Goal: Information Seeking & Learning: Learn about a topic

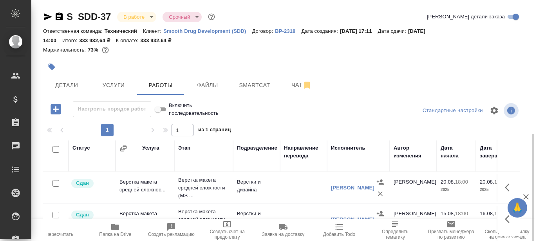
scroll to position [78, 0]
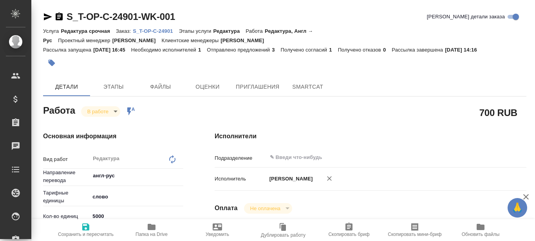
type textarea "x"
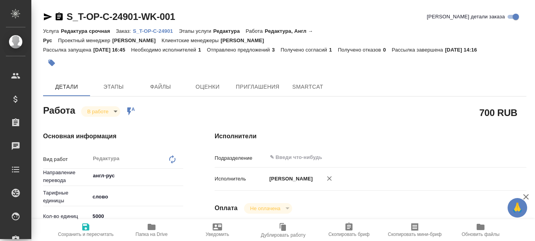
type textarea "x"
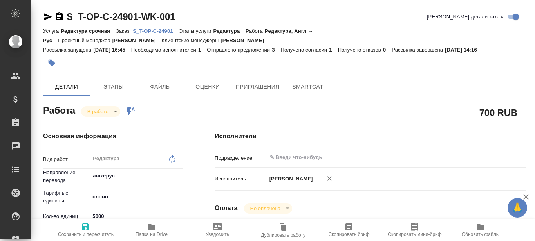
type textarea "x"
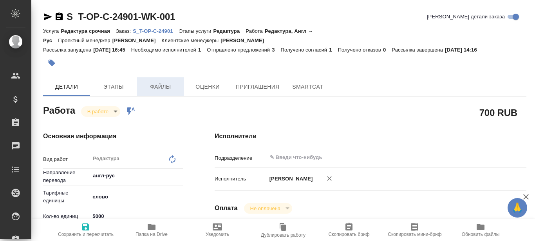
type textarea "x"
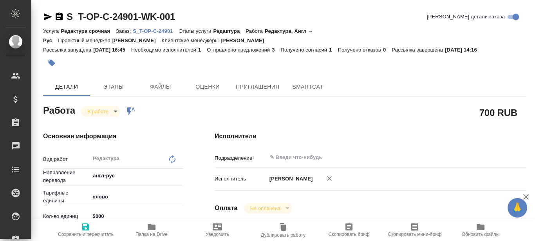
click at [156, 30] on p "S_T-OP-C-24901" at bounding box center [156, 31] width 46 height 6
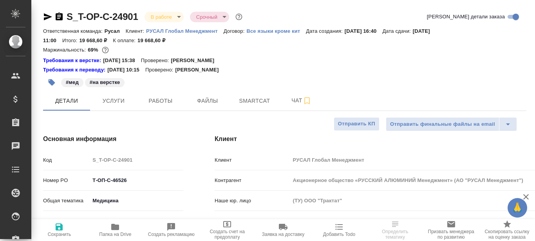
select select "RU"
type input "Авдеенко Кирилл"
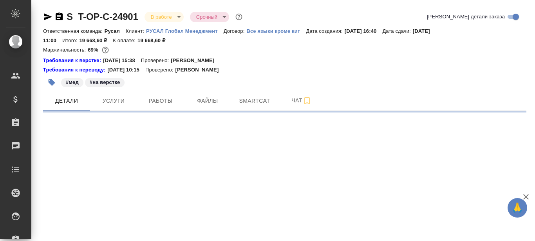
select select "RU"
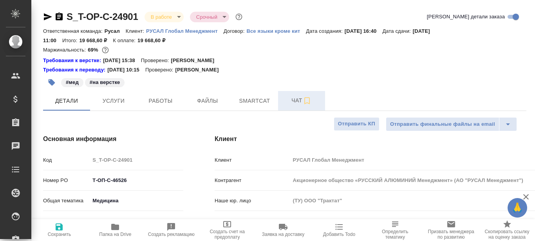
type textarea "x"
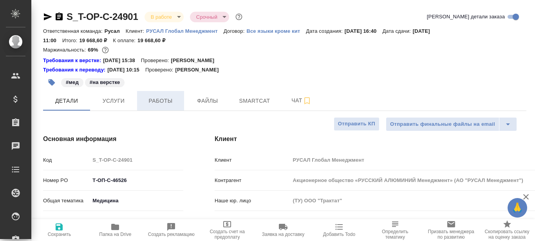
click at [160, 106] on button "Работы" at bounding box center [160, 101] width 47 height 20
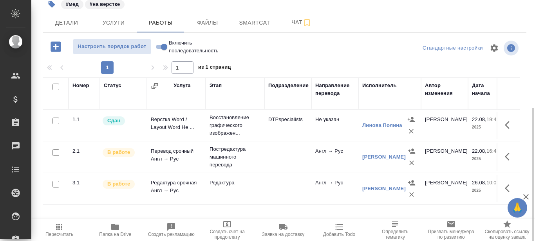
scroll to position [110, 0]
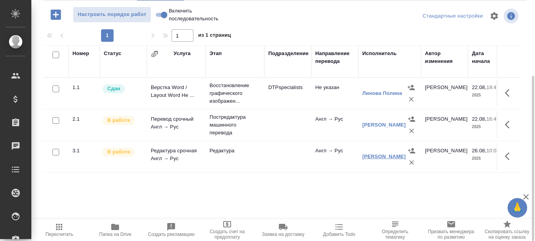
click at [380, 154] on link "Коваленко Виктория" at bounding box center [383, 157] width 43 height 6
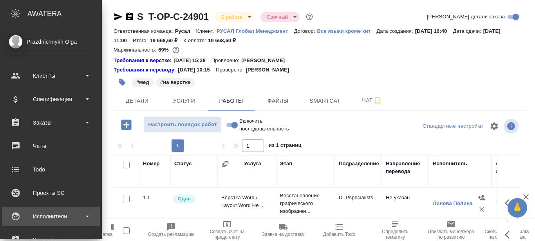
scroll to position [78, 0]
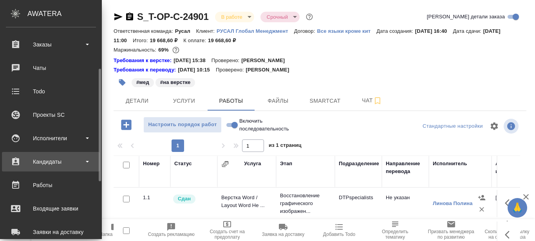
click at [87, 162] on b at bounding box center [87, 162] width 3 height 2
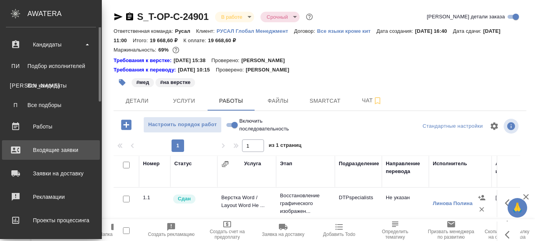
scroll to position [117, 0]
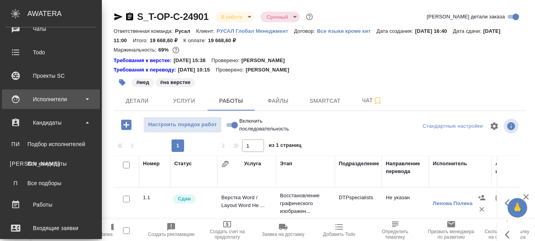
click at [87, 97] on div "Исполнители" at bounding box center [51, 100] width 90 height 12
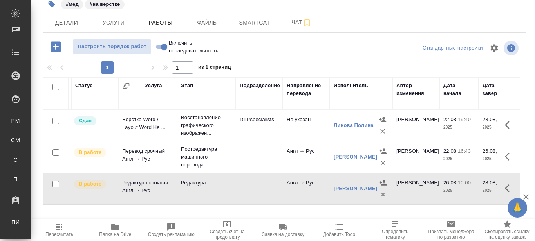
scroll to position [0, 0]
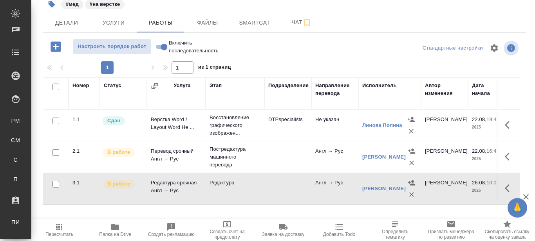
click at [272, 187] on td at bounding box center [287, 188] width 47 height 27
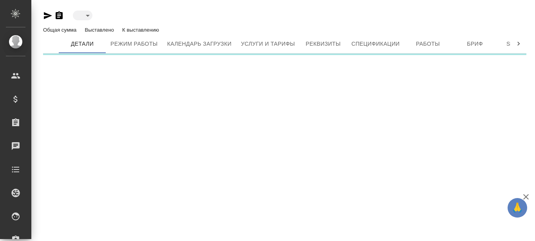
type input "active"
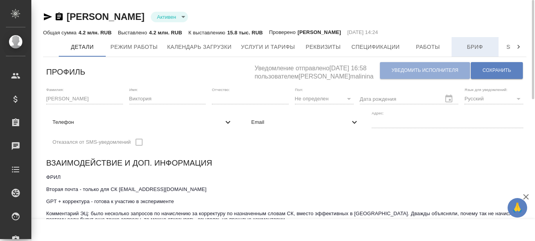
click at [470, 47] on span "Бриф" at bounding box center [475, 47] width 38 height 10
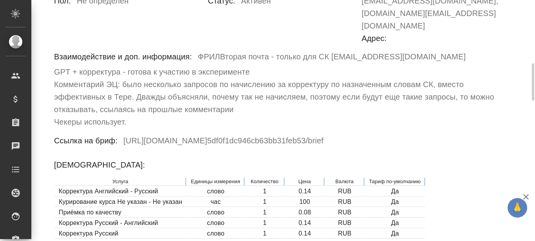
scroll to position [157, 0]
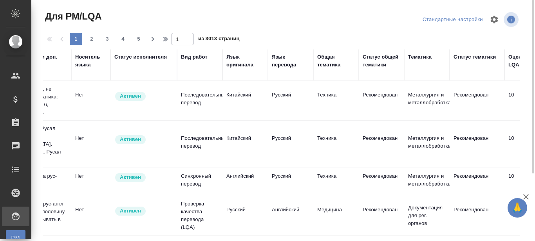
scroll to position [0, 159]
click at [193, 59] on div "Вид работ" at bounding box center [193, 57] width 27 height 8
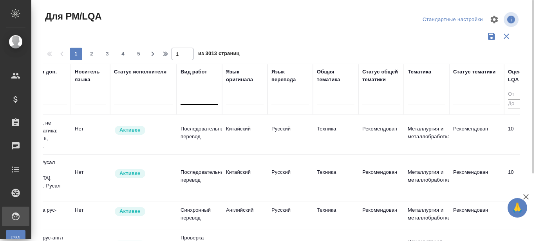
click at [193, 101] on div at bounding box center [199, 97] width 38 height 11
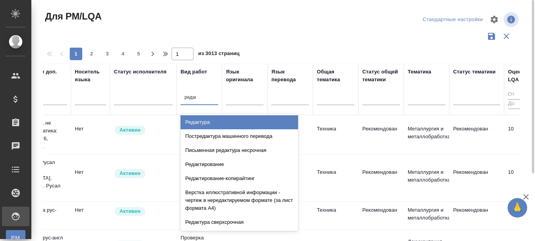
type input "редакт"
click at [198, 124] on div "Редактура" at bounding box center [238, 122] width 117 height 14
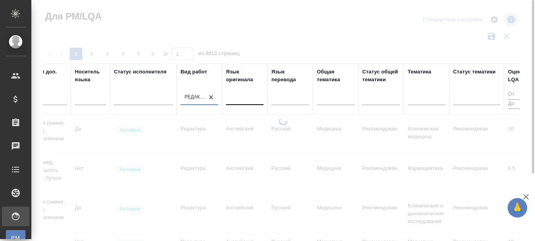
click at [243, 101] on div at bounding box center [245, 97] width 38 height 11
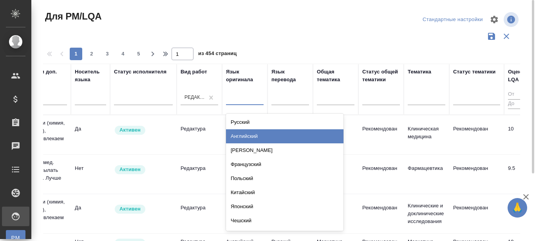
click at [245, 133] on div "Английский" at bounding box center [284, 137] width 117 height 14
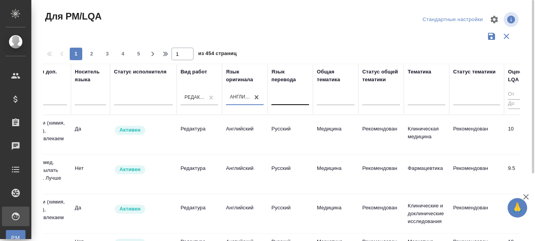
click at [285, 101] on div at bounding box center [290, 97] width 38 height 11
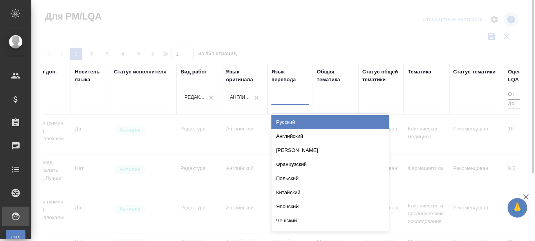
click at [296, 125] on div "Русский" at bounding box center [329, 122] width 117 height 14
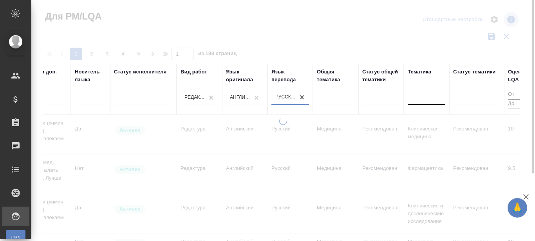
click at [429, 101] on div at bounding box center [426, 97] width 38 height 11
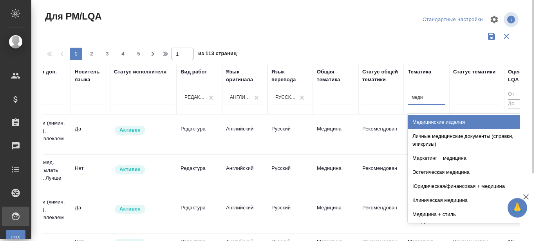
type input "медиц"
click at [426, 124] on div "Медицинские изделия" at bounding box center [465, 122] width 117 height 14
click at [478, 102] on div at bounding box center [476, 97] width 47 height 11
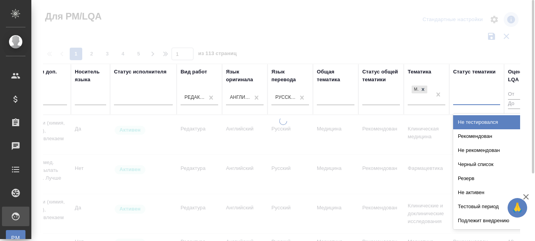
click at [479, 138] on div "Рекомендован" at bounding box center [511, 137] width 117 height 14
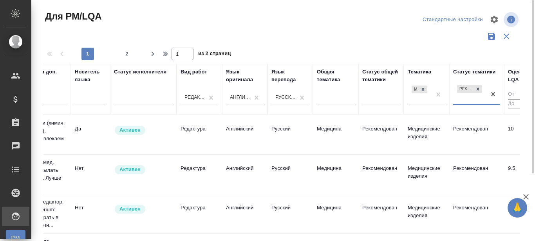
click at [465, 99] on div "Рекомендован" at bounding box center [469, 94] width 33 height 21
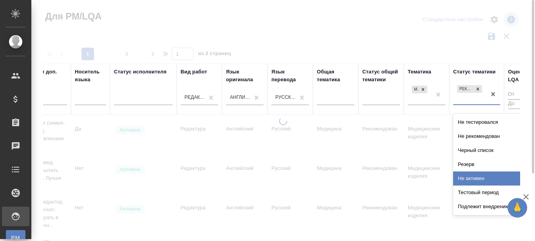
click at [472, 207] on div "Подлежит внедрению" at bounding box center [511, 207] width 117 height 14
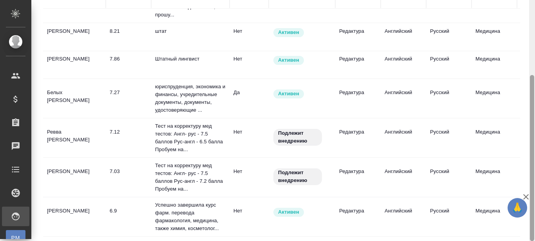
scroll to position [0, 0]
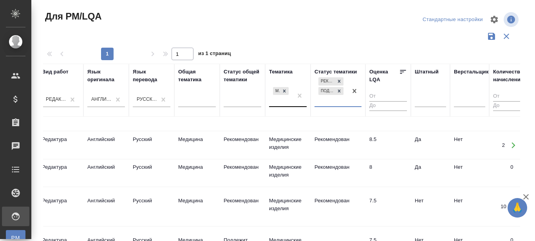
click at [278, 104] on div "Медицинские изделия" at bounding box center [280, 96] width 23 height 21
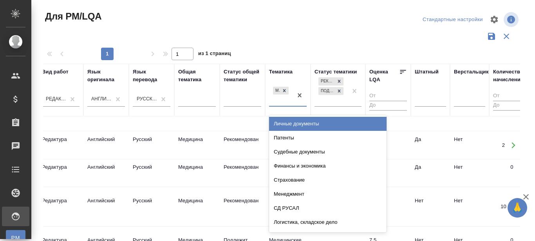
scroll to position [494, 297]
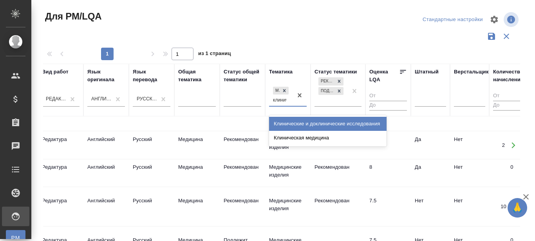
type input "клиниче"
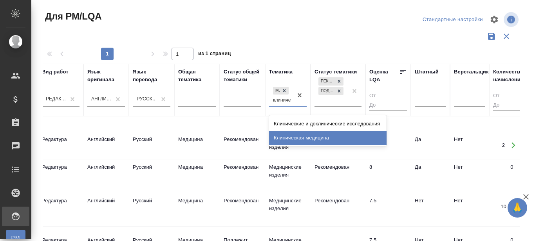
click at [286, 138] on div "Клиническая медицина" at bounding box center [327, 138] width 117 height 14
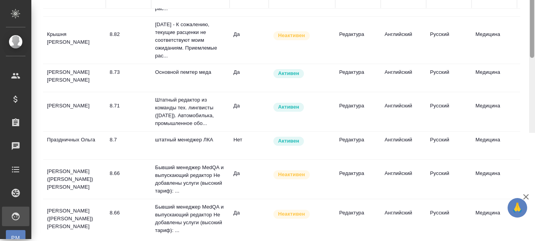
scroll to position [0, 0]
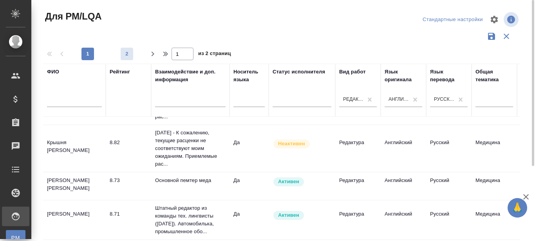
click at [127, 54] on span "2" at bounding box center [127, 54] width 13 height 8
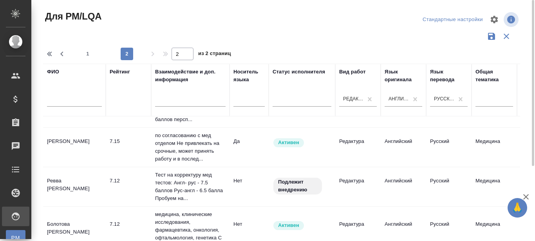
scroll to position [538, 0]
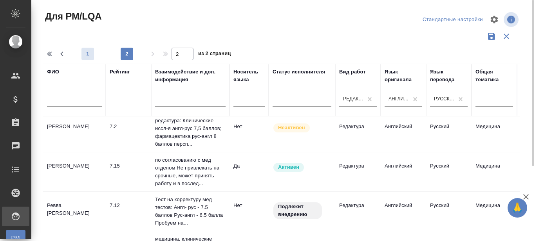
click at [85, 52] on span "1" at bounding box center [87, 54] width 13 height 8
type input "1"
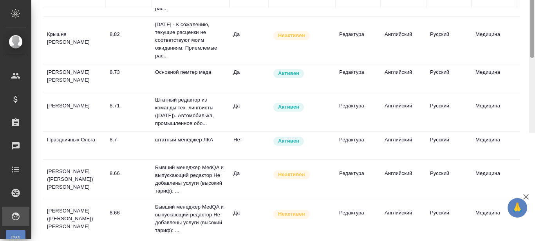
scroll to position [0, 0]
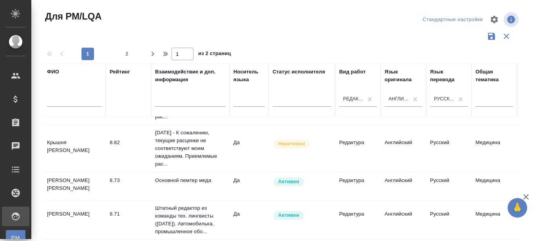
click at [61, 101] on input "text" at bounding box center [74, 102] width 55 height 10
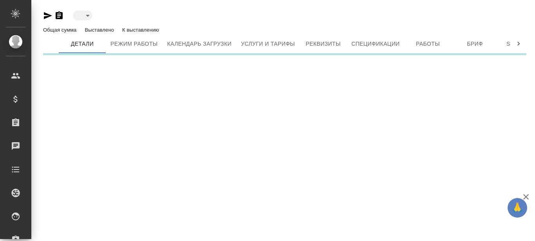
type input "active"
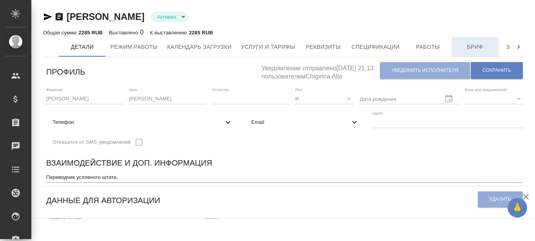
click at [477, 46] on span "Бриф" at bounding box center [475, 47] width 38 height 10
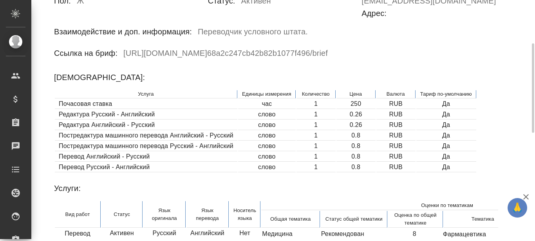
scroll to position [157, 0]
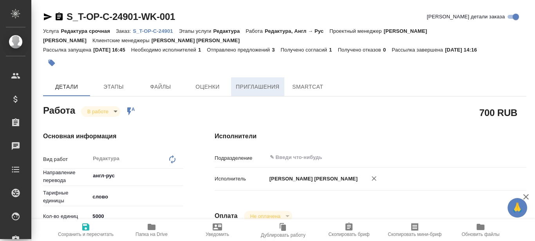
click at [263, 88] on span "Приглашения" at bounding box center [258, 87] width 44 height 10
type textarea "x"
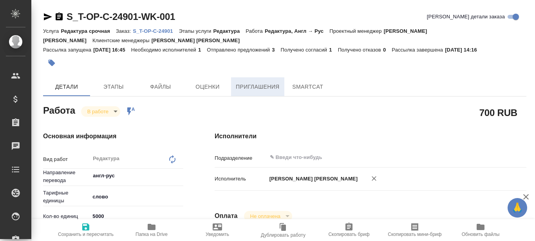
type textarea "x"
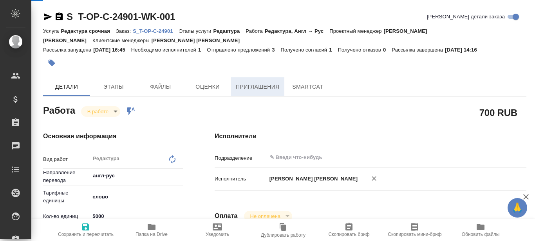
type textarea "x"
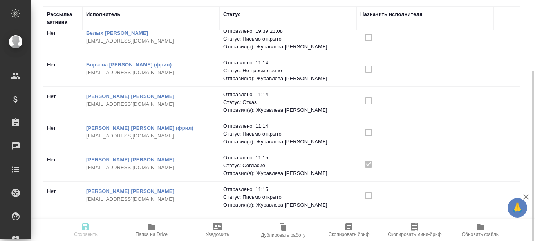
scroll to position [69, 0]
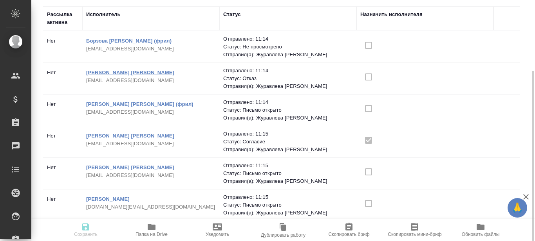
click at [135, 70] on link "Королев Алексей Юрьевич" at bounding box center [130, 73] width 88 height 6
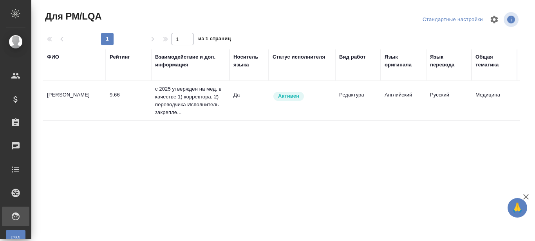
click at [68, 95] on td "[PERSON_NAME]" at bounding box center [74, 100] width 63 height 27
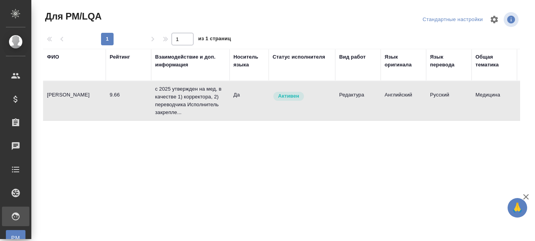
click at [68, 95] on td "[PERSON_NAME]" at bounding box center [74, 100] width 63 height 27
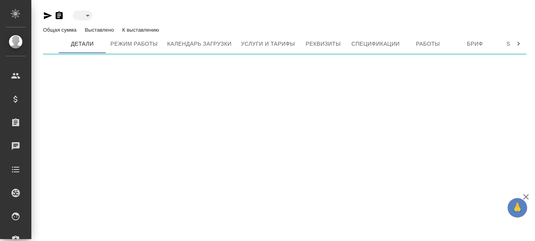
type input "active"
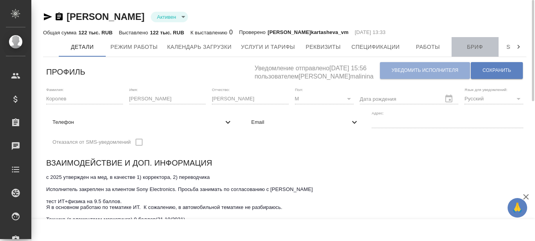
click at [475, 49] on span "Бриф" at bounding box center [475, 47] width 38 height 10
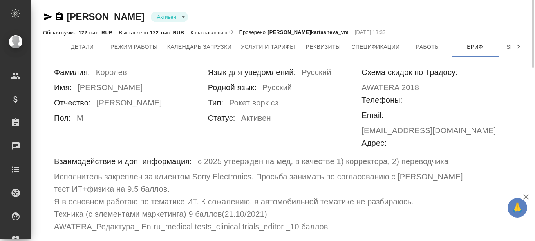
click at [47, 18] on icon "button" at bounding box center [48, 16] width 8 height 7
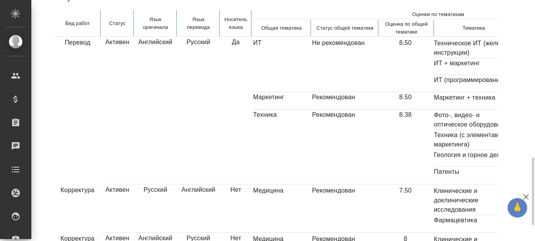
scroll to position [462, 0]
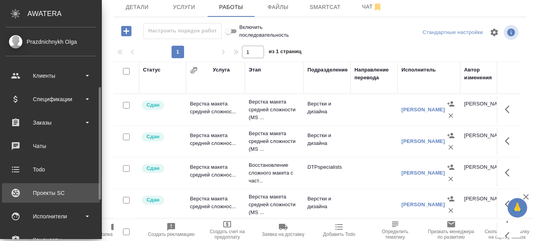
scroll to position [39, 0]
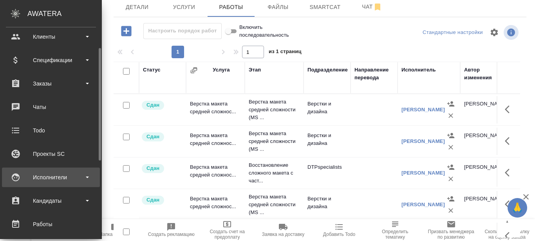
click at [86, 177] on b at bounding box center [87, 178] width 3 height 2
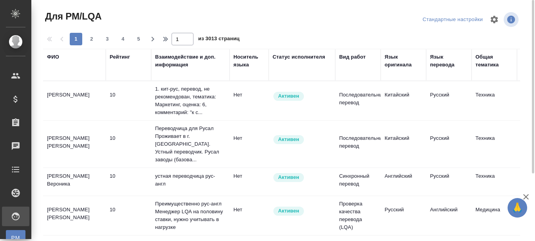
click at [54, 57] on div "ФИО" at bounding box center [53, 57] width 12 height 8
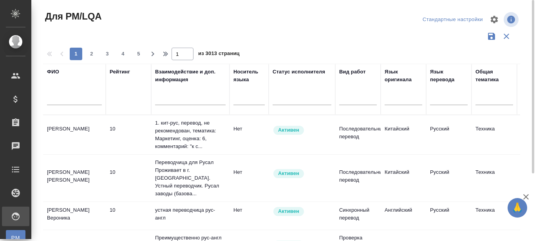
click at [68, 103] on input "text" at bounding box center [74, 100] width 55 height 10
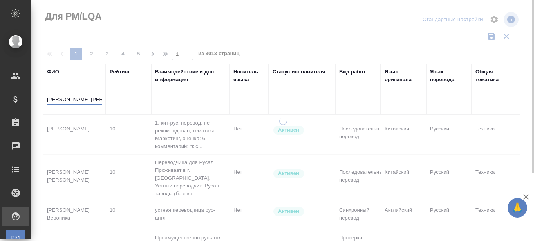
click at [50, 99] on input "Кролев Алексей" at bounding box center [74, 100] width 55 height 10
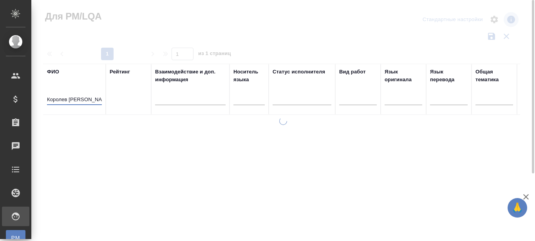
click at [61, 102] on input "Королев Алексей" at bounding box center [74, 100] width 55 height 10
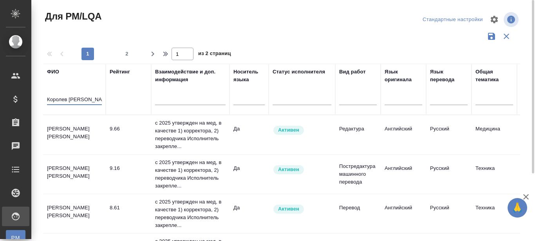
type input "Королев Алексей"
click at [65, 129] on td "[PERSON_NAME] [PERSON_NAME]" at bounding box center [74, 134] width 63 height 27
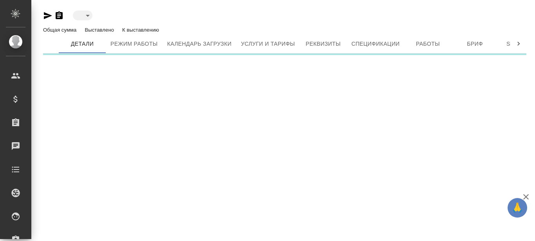
type input "active"
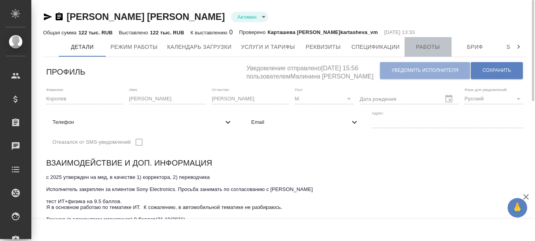
click at [414, 41] on button "Работы" at bounding box center [427, 47] width 47 height 20
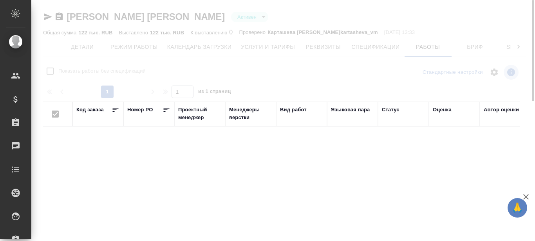
checkbox input "false"
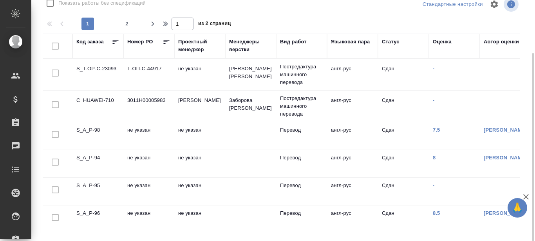
click at [90, 129] on td "S_A_P-98" at bounding box center [97, 135] width 51 height 27
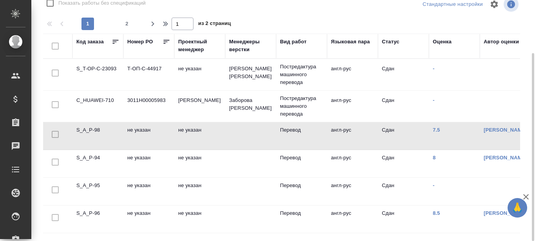
click at [105, 101] on td "C_HUAWEI-710" at bounding box center [97, 106] width 51 height 27
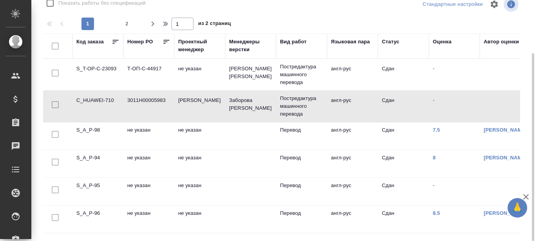
click at [99, 69] on td "S_T-OP-C-23093" at bounding box center [97, 74] width 51 height 27
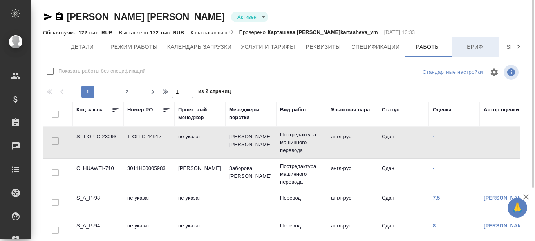
click at [470, 53] on button "Бриф" at bounding box center [474, 47] width 47 height 20
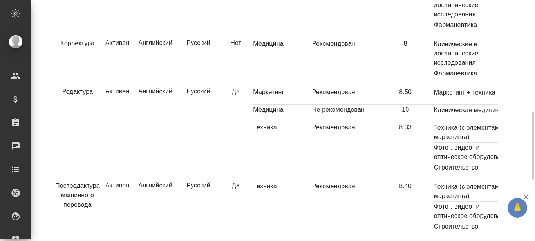
scroll to position [540, 0]
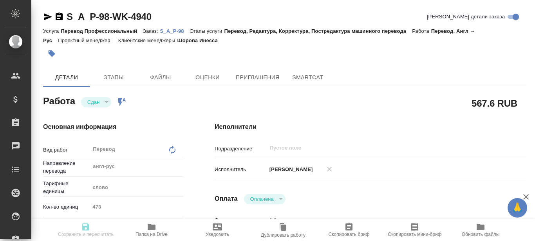
type textarea "x"
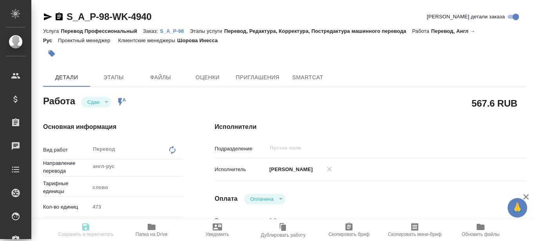
type textarea "x"
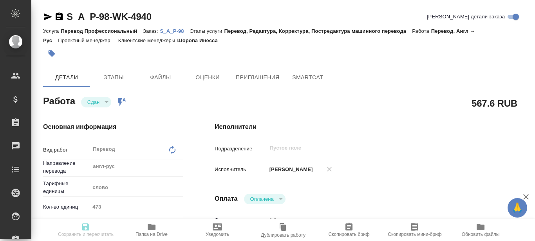
type textarea "x"
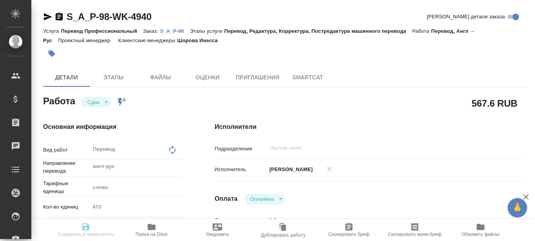
type textarea "x"
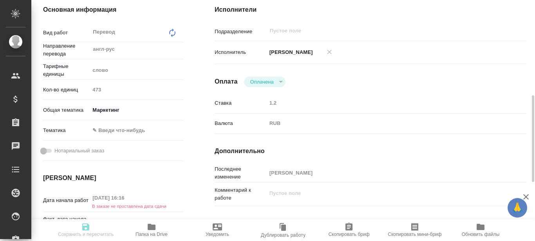
scroll to position [157, 0]
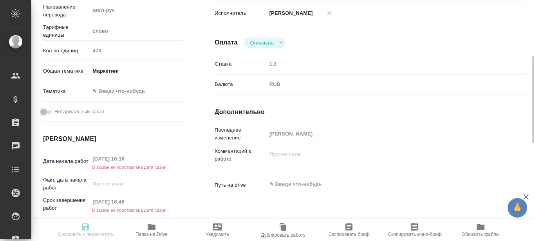
type textarea "x"
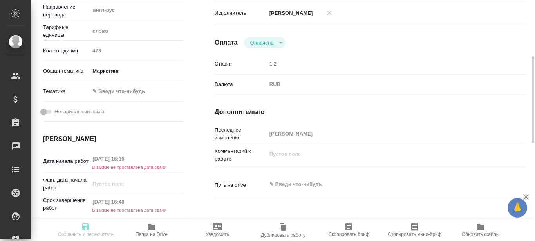
type textarea "x"
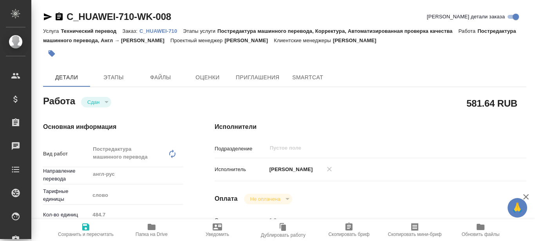
type textarea "x"
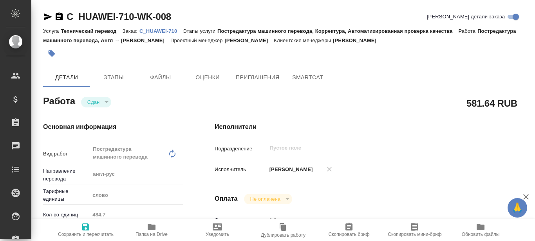
type textarea "x"
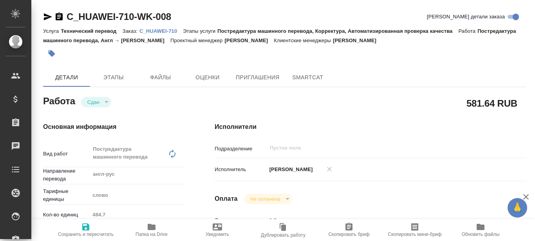
type textarea "x"
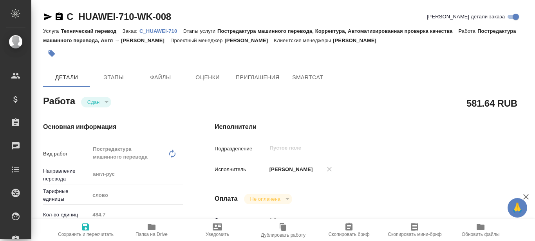
type textarea "x"
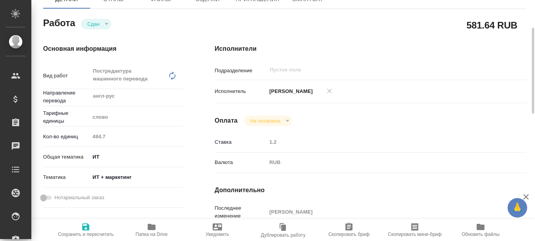
type textarea "x"
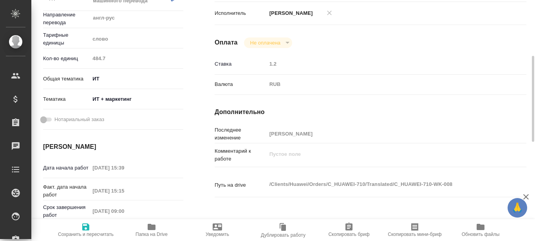
scroll to position [196, 0]
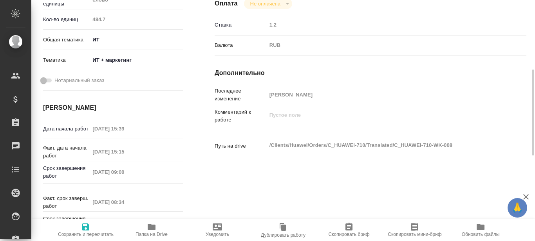
type textarea "x"
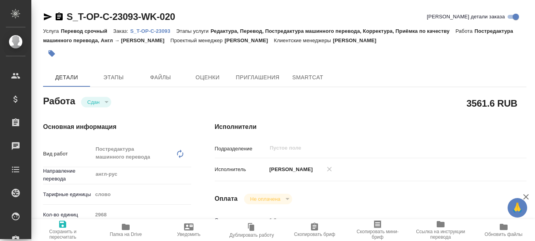
type textarea "x"
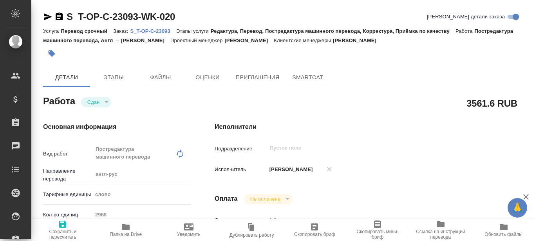
type textarea "x"
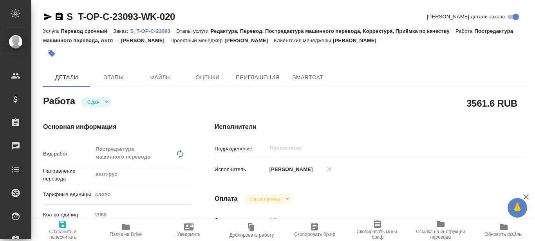
type textarea "x"
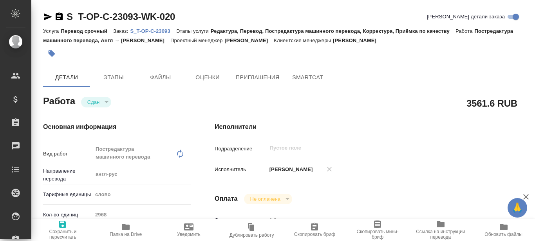
type textarea "x"
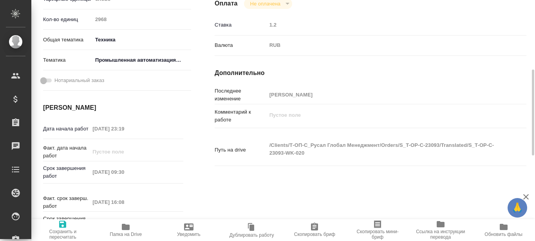
type textarea "x"
